Goal: Task Accomplishment & Management: Manage account settings

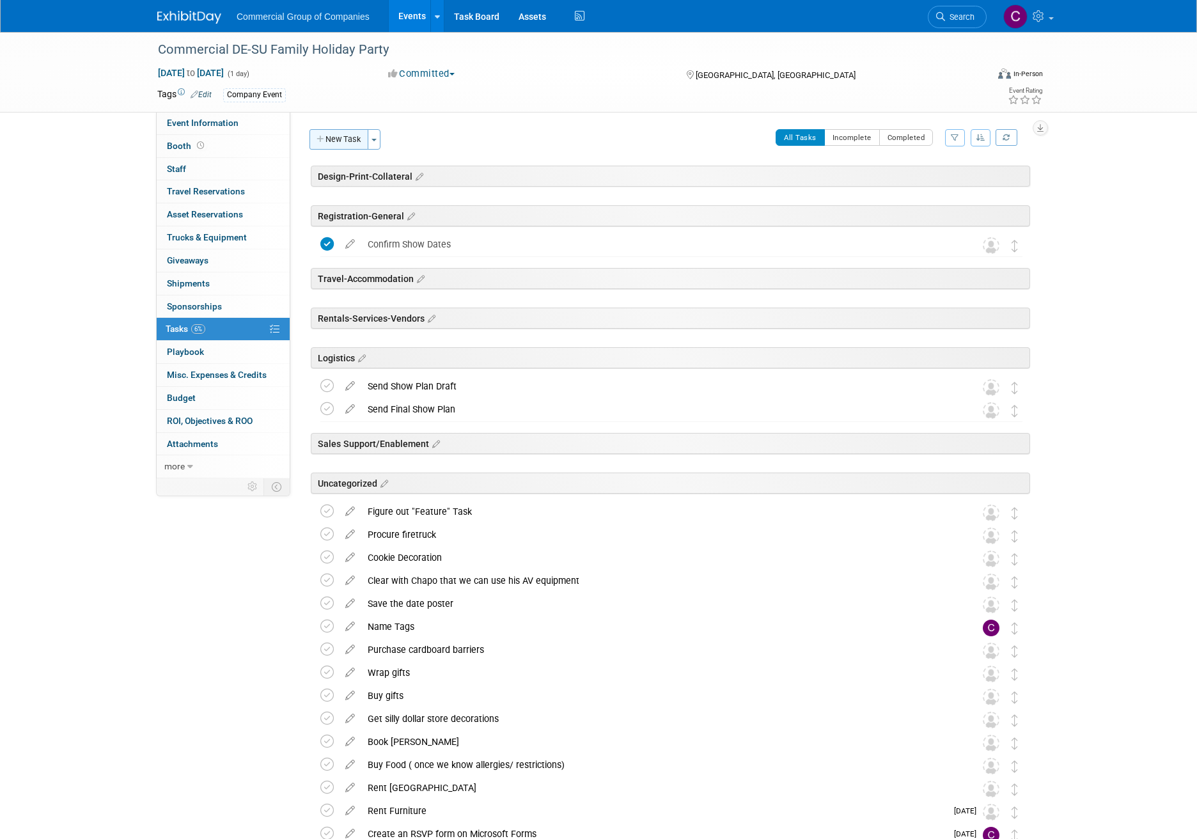
click at [318, 141] on icon "button" at bounding box center [321, 140] width 9 height 8
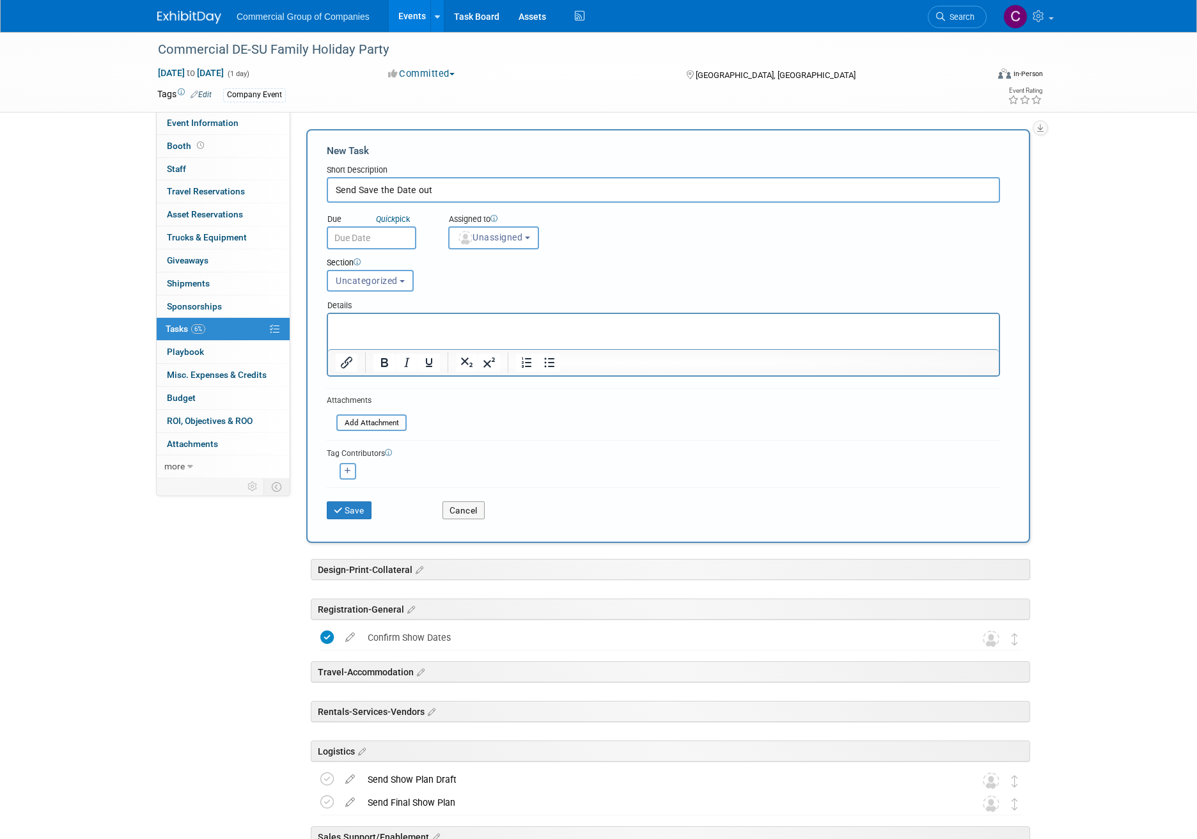
type input "Send Save the Date out"
click at [369, 242] on input "text" at bounding box center [372, 237] width 90 height 23
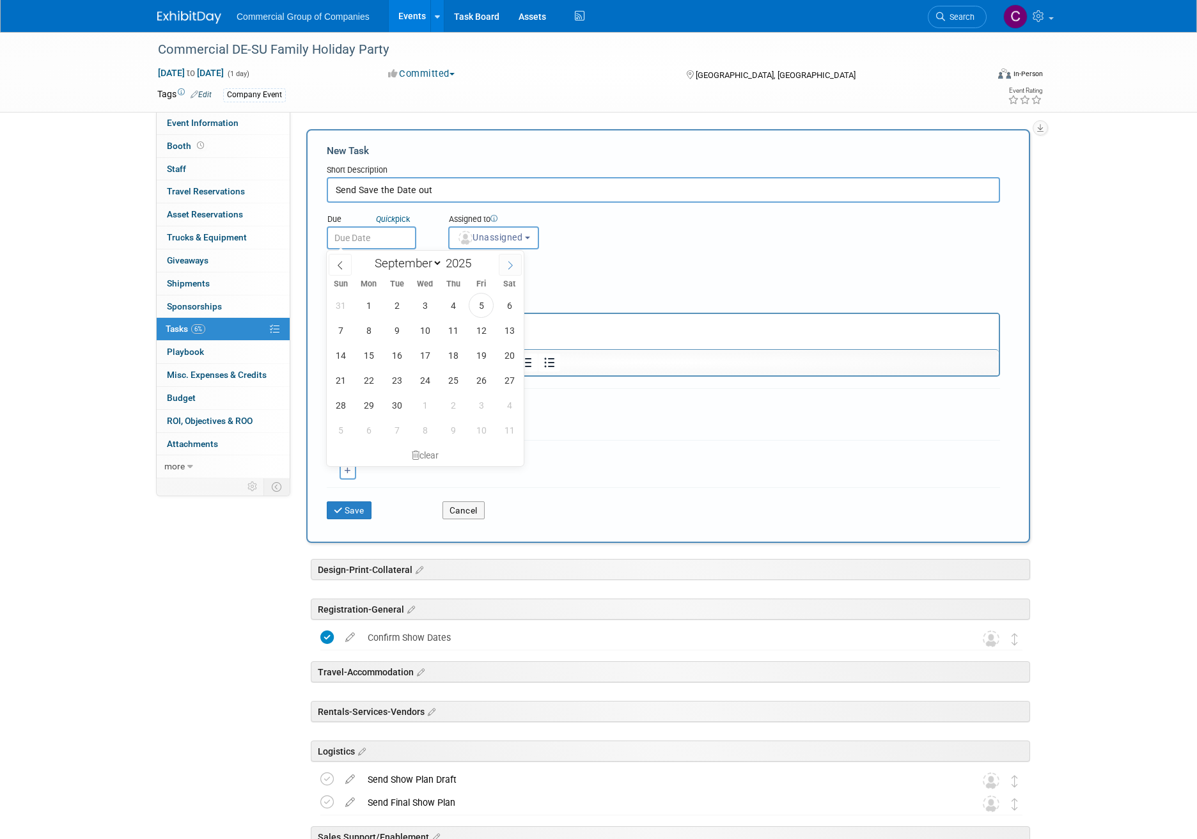
click at [500, 264] on span at bounding box center [510, 265] width 23 height 22
select select "9"
click at [483, 405] on span "31" at bounding box center [481, 405] width 25 height 25
type input "[DATE]"
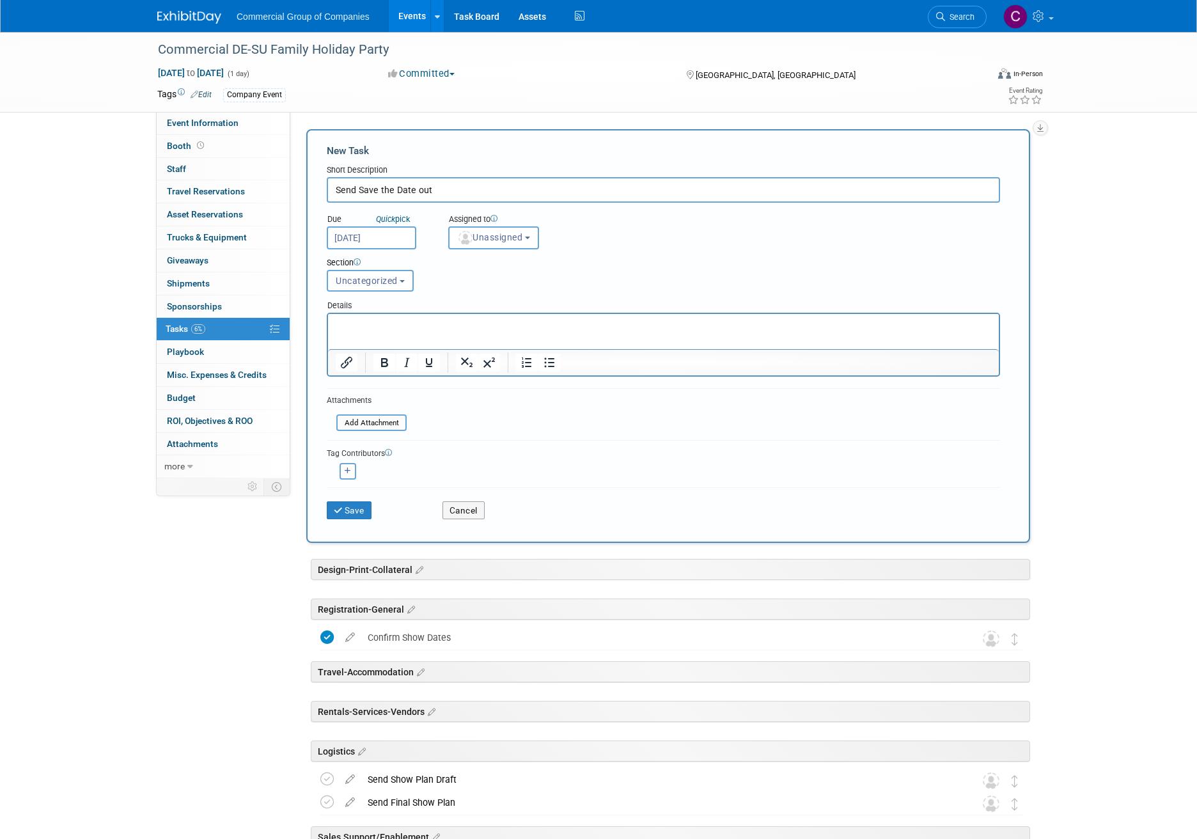
click at [452, 191] on input "Send Save the Date out" at bounding box center [664, 190] width 674 height 26
type input "Send Save the Date out (create poster)"
click at [359, 511] on button "Save" at bounding box center [349, 510] width 45 height 18
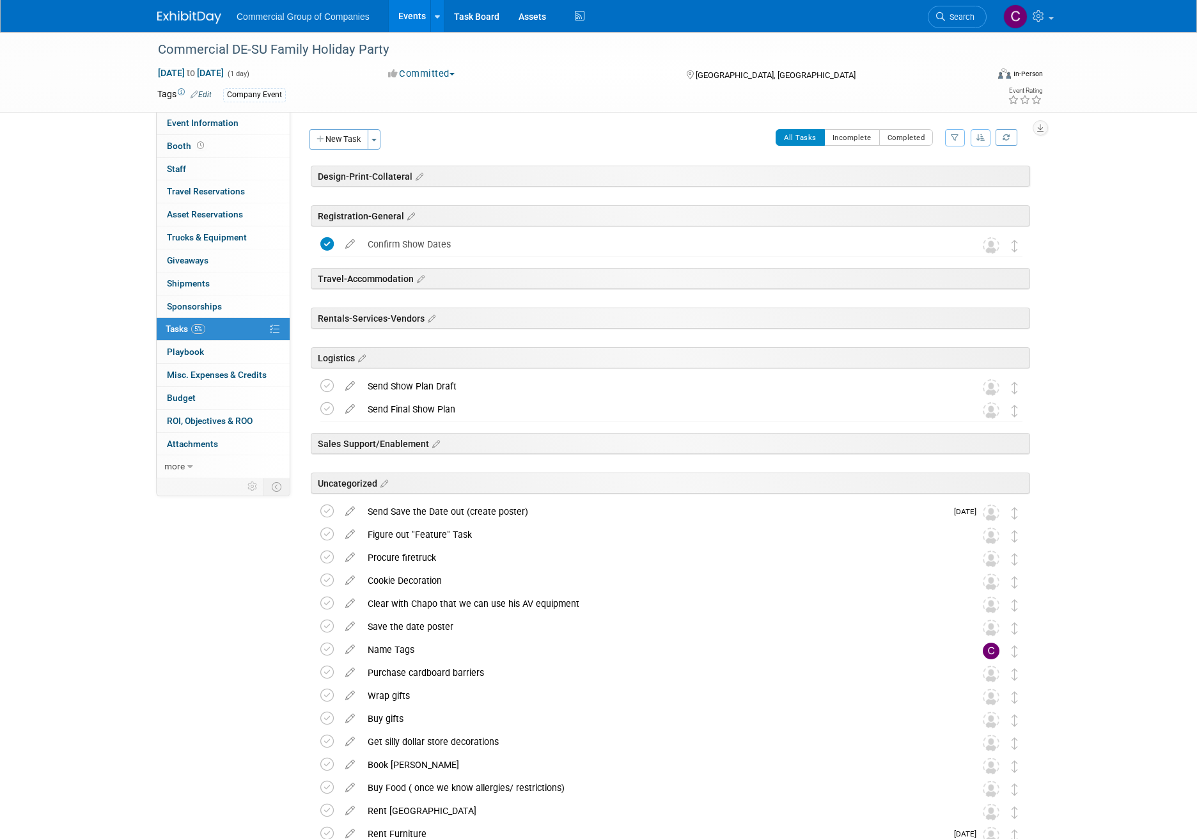
scroll to position [108, 0]
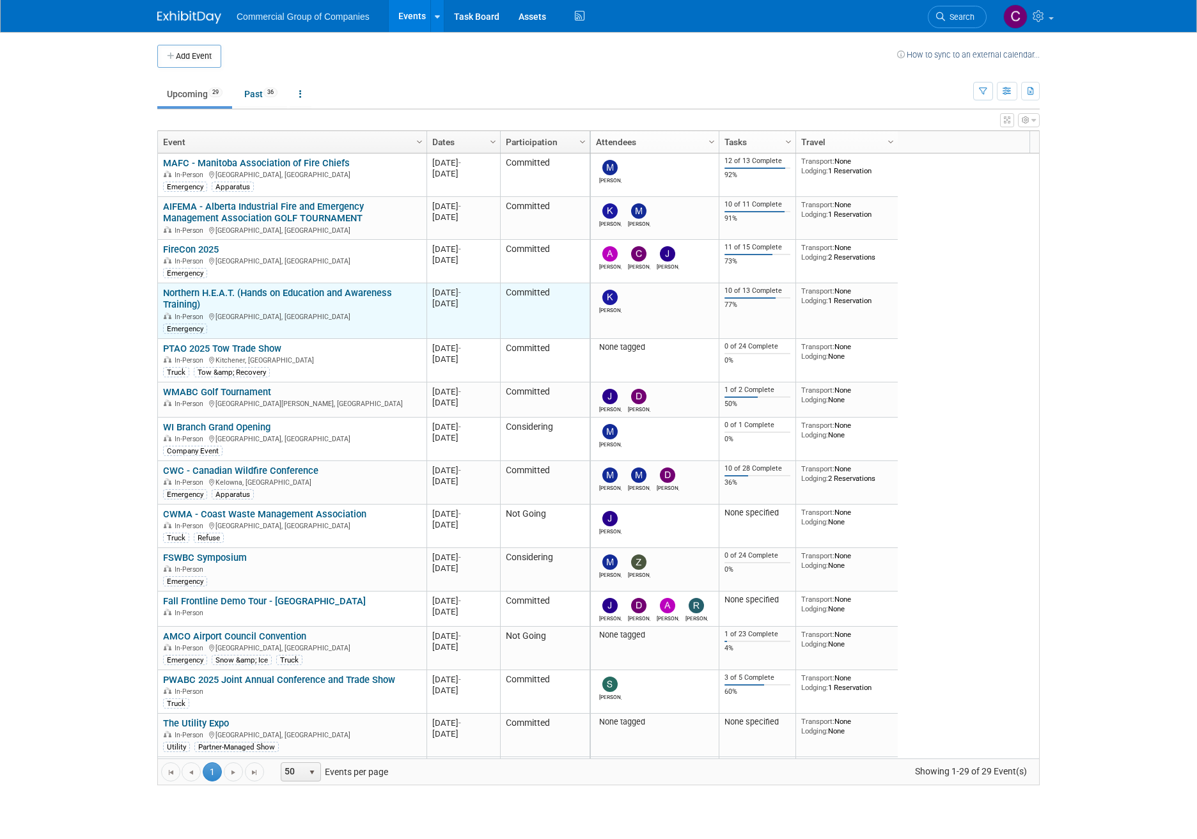
click at [231, 293] on link "Northern H.E.A.T. (Hands on Education and Awareness Training)" at bounding box center [277, 299] width 229 height 24
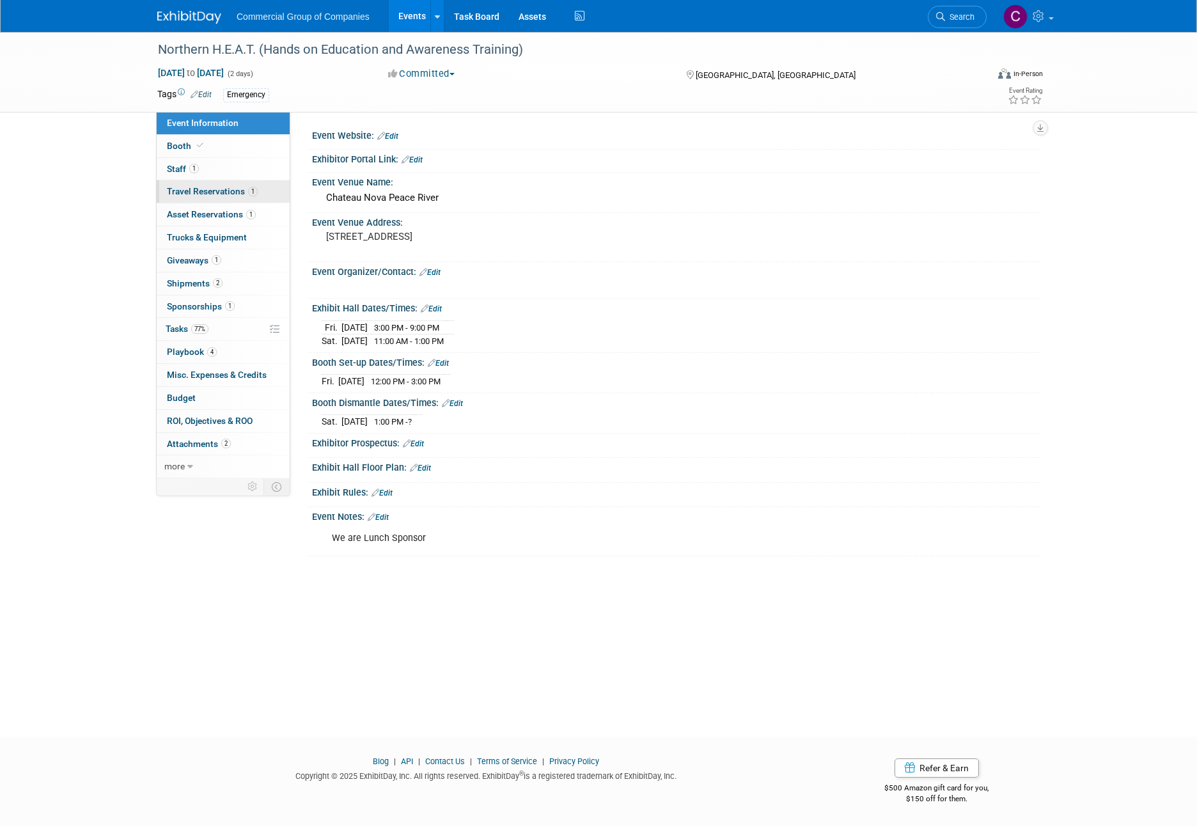
click at [196, 196] on span "Travel Reservations 1" at bounding box center [212, 191] width 91 height 10
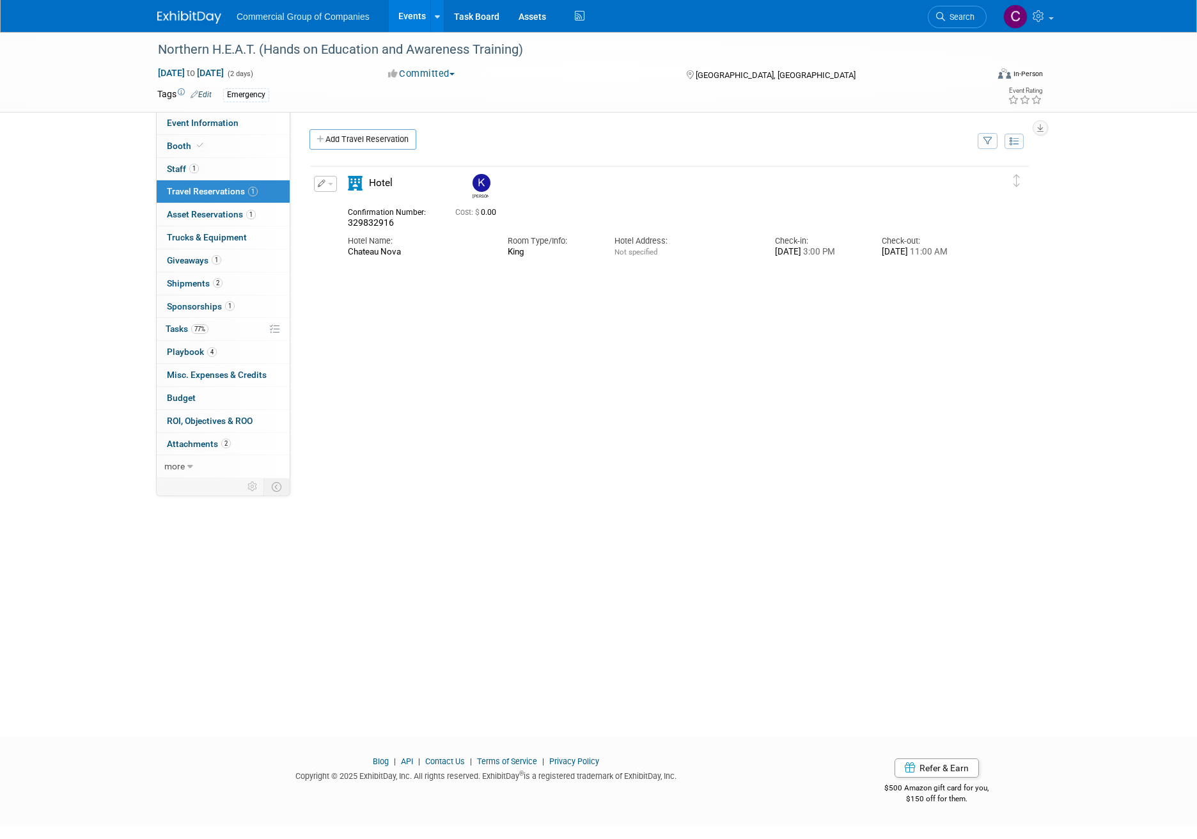
click at [326, 187] on button "button" at bounding box center [325, 184] width 23 height 16
click at [333, 208] on icon "button" at bounding box center [328, 205] width 10 height 9
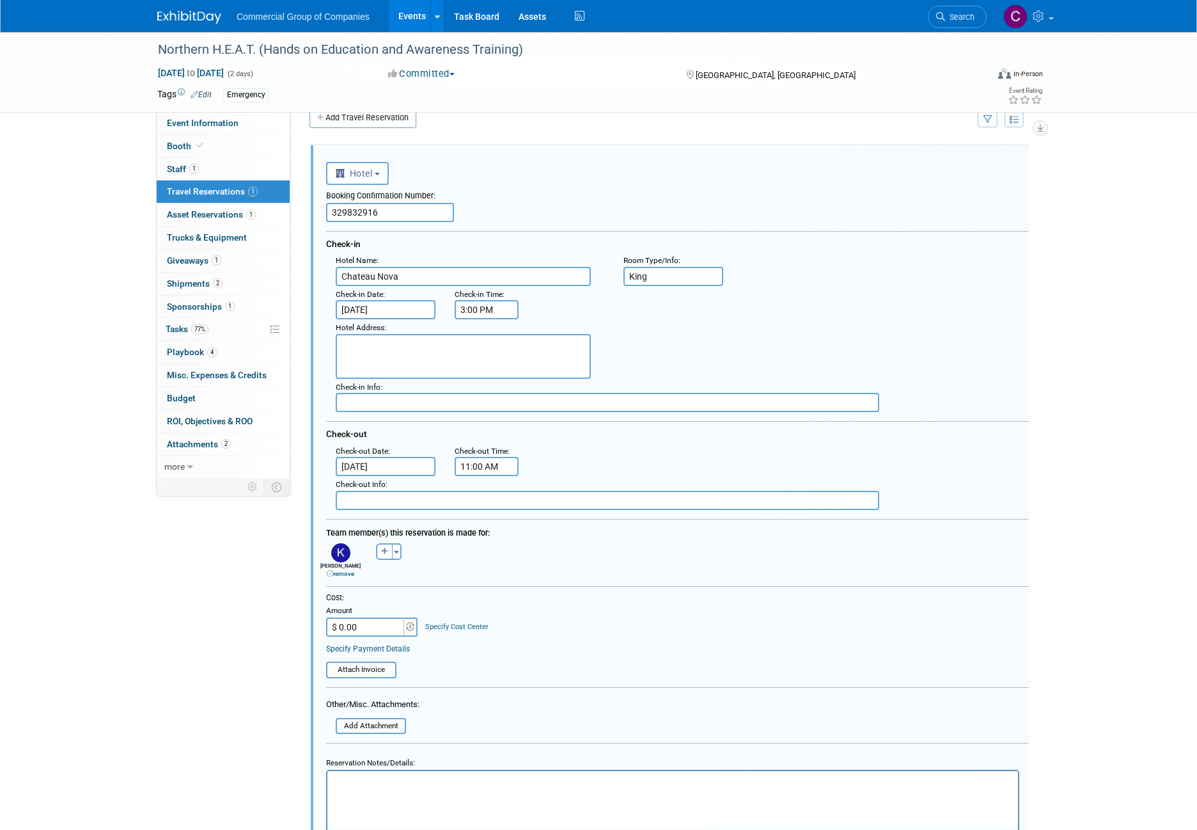
click at [402, 457] on input "Sep 14, 2025" at bounding box center [386, 466] width 100 height 19
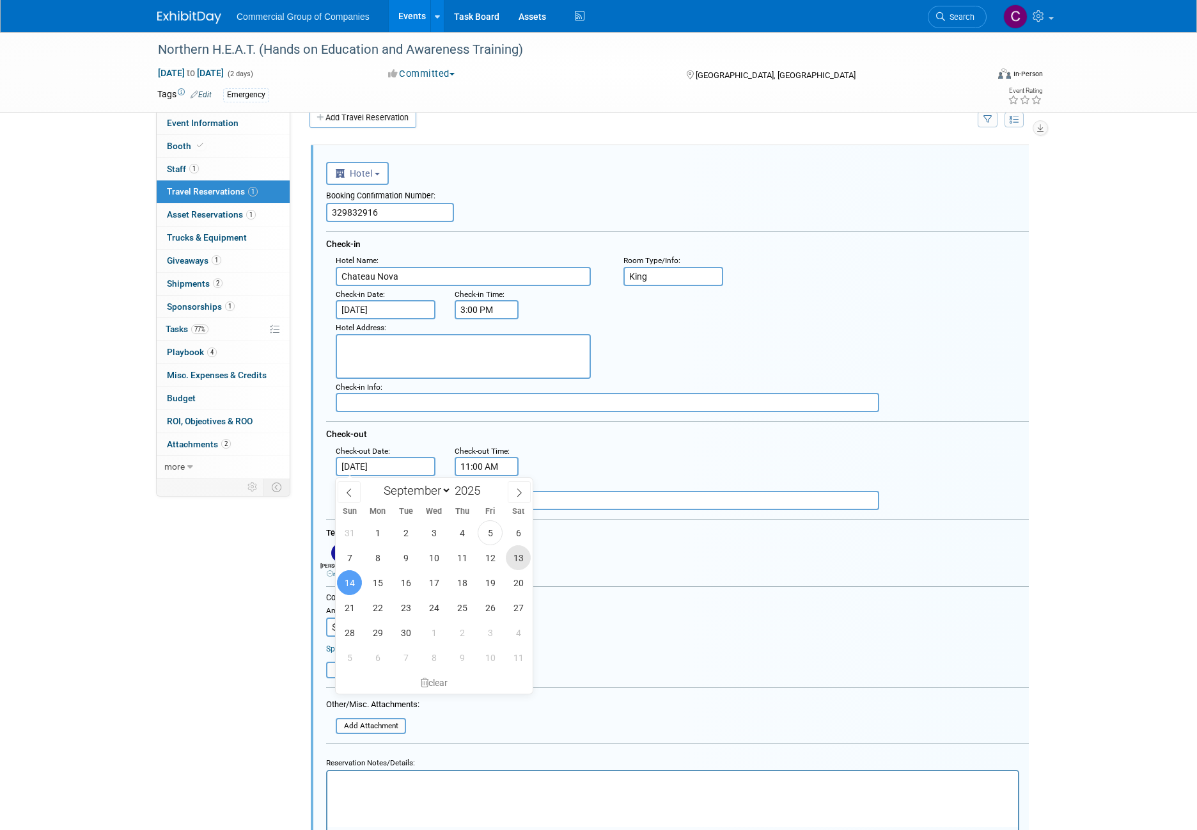
click at [518, 553] on span "13" at bounding box center [518, 557] width 25 height 25
type input "[DATE]"
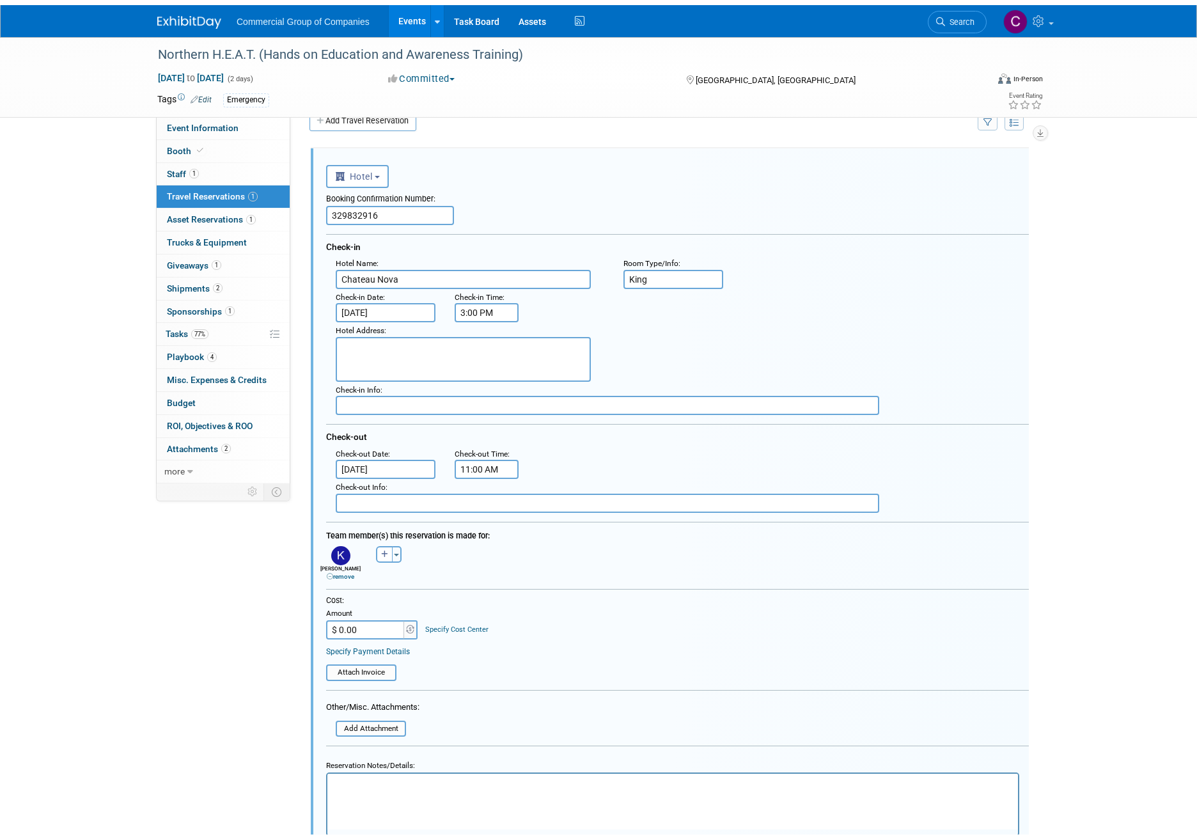
scroll to position [230, 0]
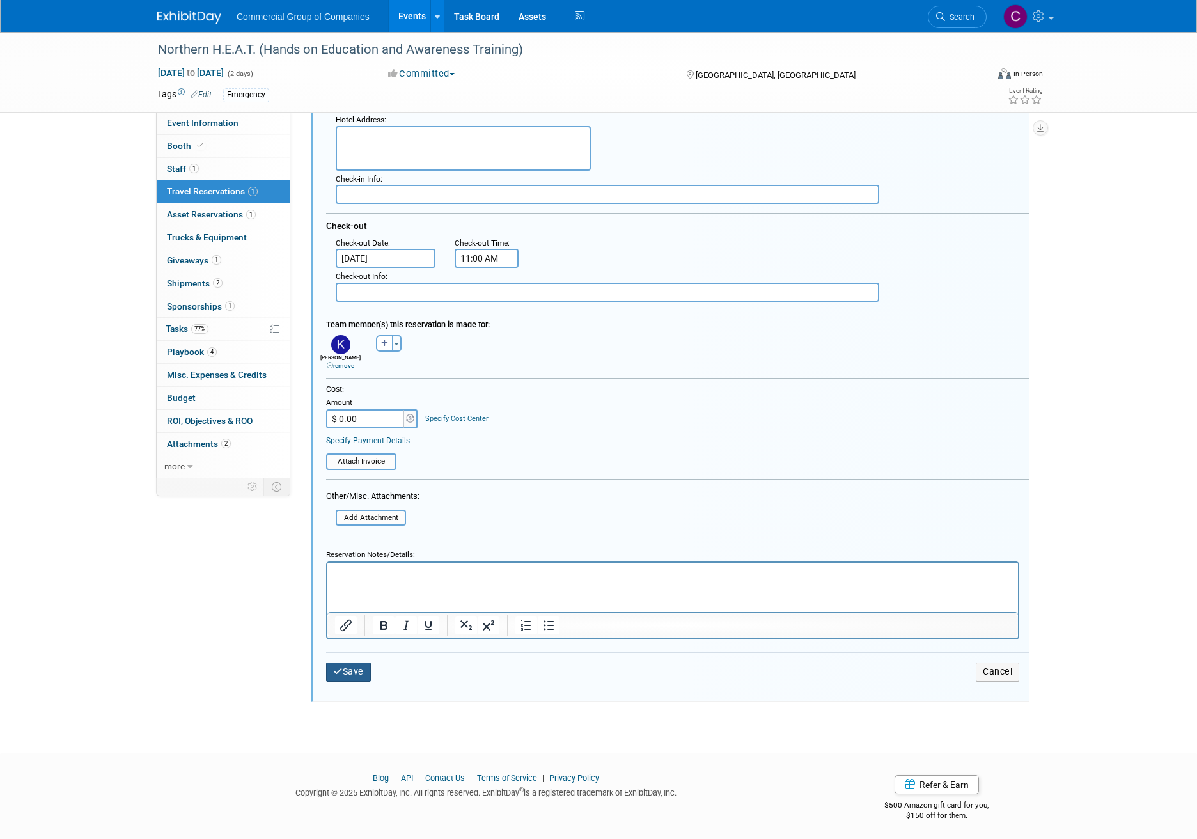
click at [356, 674] on button "Save" at bounding box center [348, 672] width 45 height 19
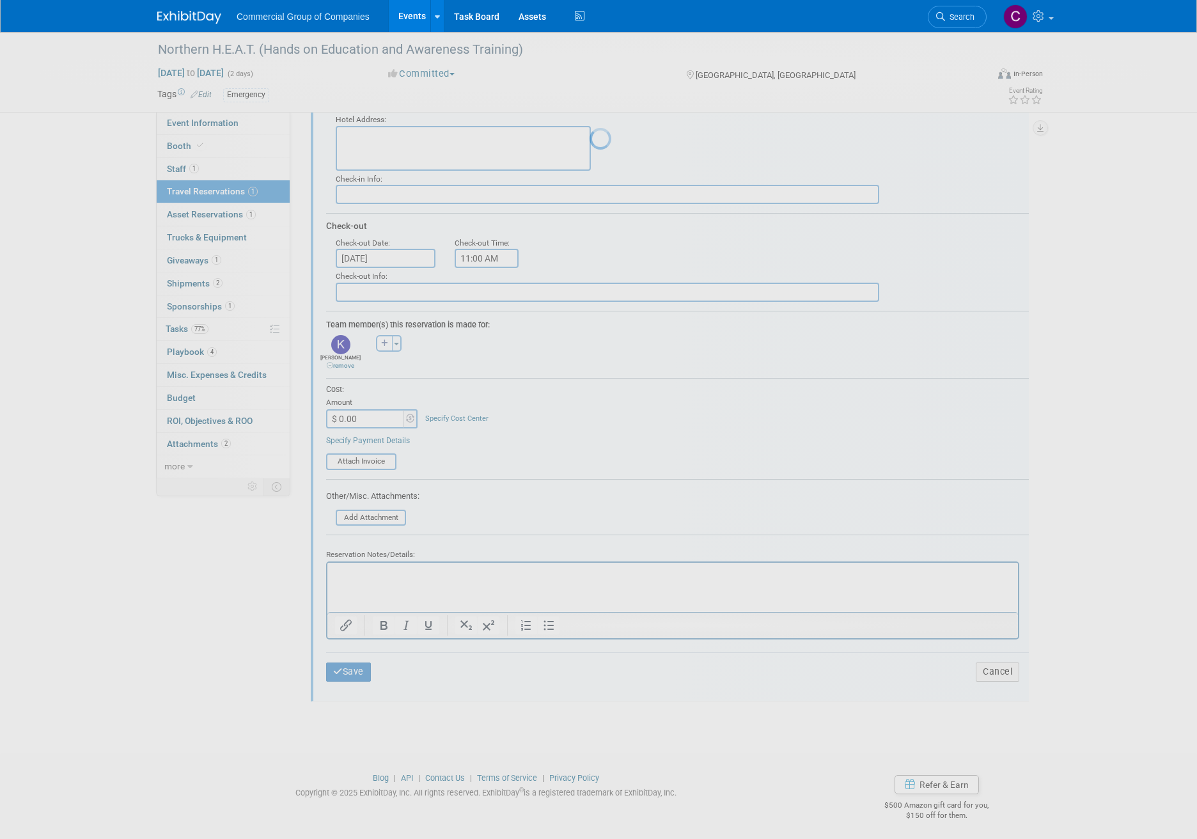
scroll to position [0, 0]
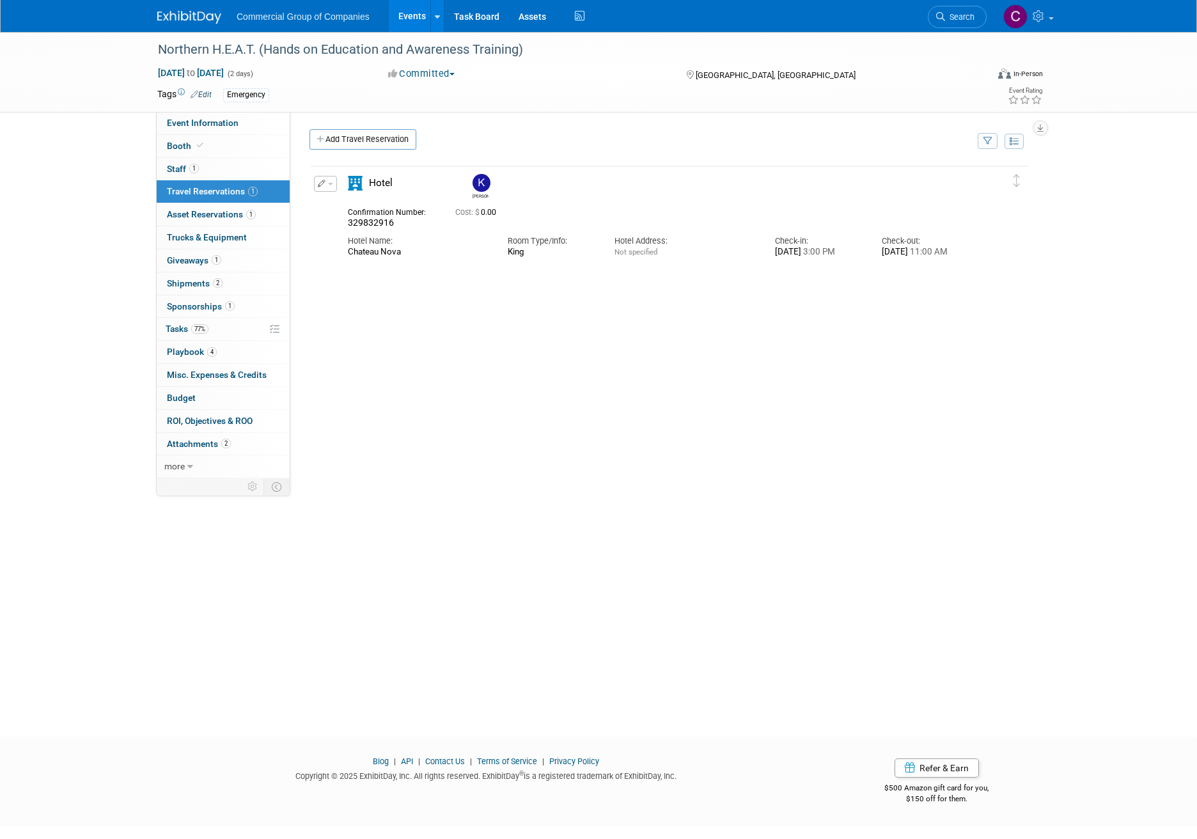
click at [201, 31] on div "Commercial Group of Companies Events Add Event Bulk Upload Events Shareable Eve…" at bounding box center [598, 16] width 883 height 32
click at [204, 20] on img at bounding box center [189, 17] width 64 height 13
